Goal: Task Accomplishment & Management: Use online tool/utility

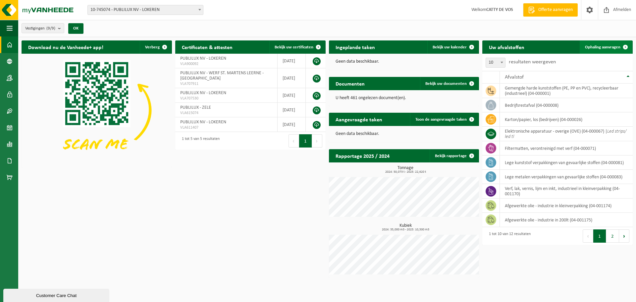
click at [587, 45] on span "Ophaling aanvragen" at bounding box center [602, 47] width 35 height 4
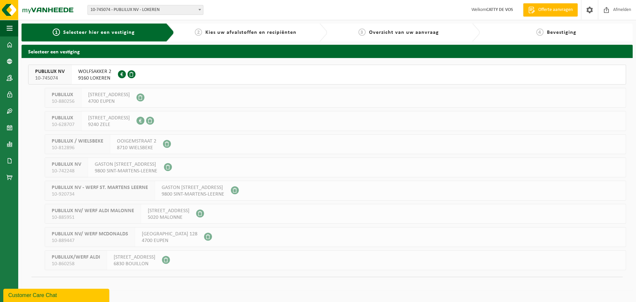
click at [91, 76] on span "9160 LOKEREN" at bounding box center [94, 78] width 33 height 7
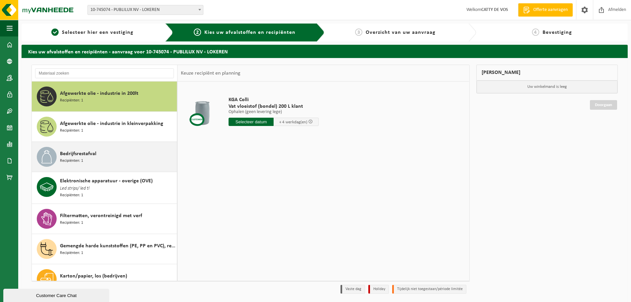
click at [92, 150] on span "Bedrijfsrestafval" at bounding box center [78, 154] width 36 height 8
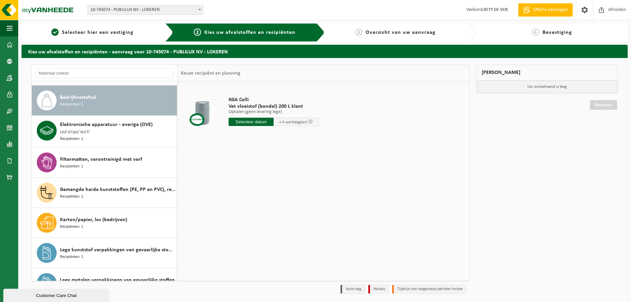
scroll to position [60, 0]
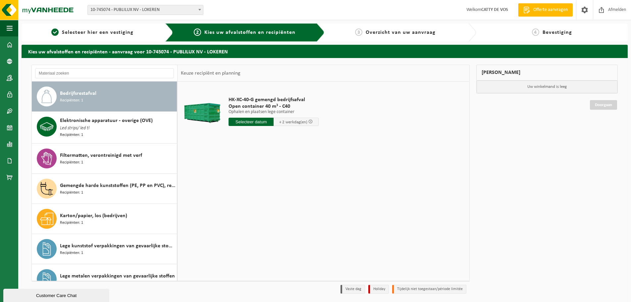
click at [244, 119] on input "text" at bounding box center [251, 122] width 45 height 8
click at [247, 181] on div "16" at bounding box center [246, 180] width 12 height 11
type input "Van [DATE]"
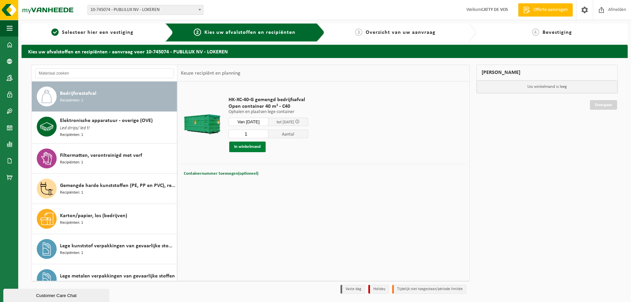
click at [252, 143] on button "In winkelmand" at bounding box center [247, 146] width 36 height 11
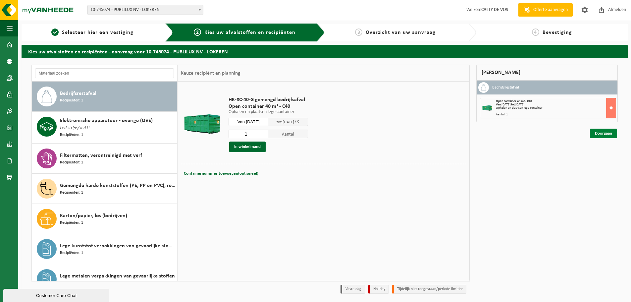
click at [612, 129] on link "Doorgaan" at bounding box center [603, 134] width 27 height 10
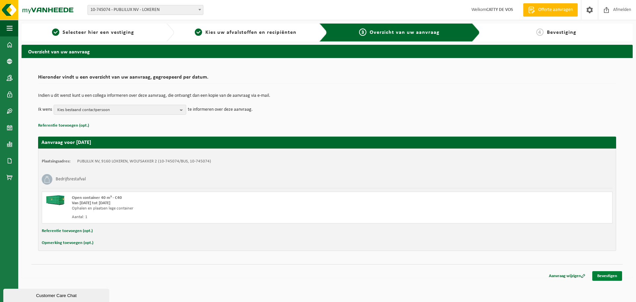
click at [596, 274] on link "Bevestigen" at bounding box center [607, 276] width 30 height 10
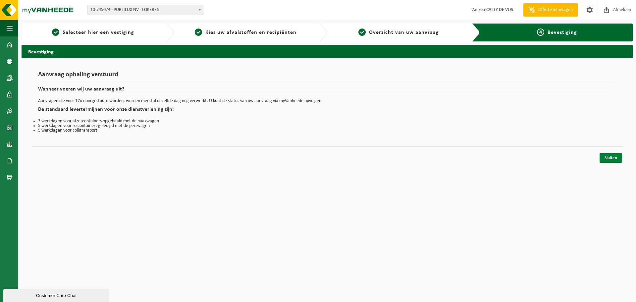
click at [612, 154] on link "Sluiten" at bounding box center [611, 158] width 23 height 10
